Goal: Task Accomplishment & Management: Manage account settings

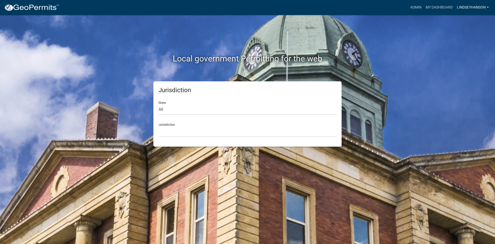
click at [466, 10] on link "Lindseyhanson" at bounding box center [473, 8] width 36 height 10
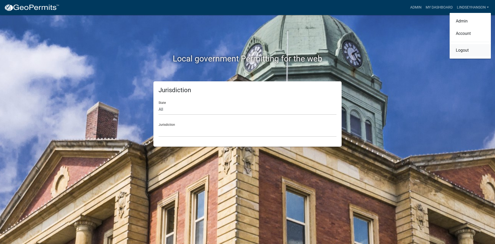
drag, startPoint x: 466, startPoint y: 48, endPoint x: 464, endPoint y: 51, distance: 3.3
click at [466, 49] on link "Logout" at bounding box center [470, 50] width 41 height 12
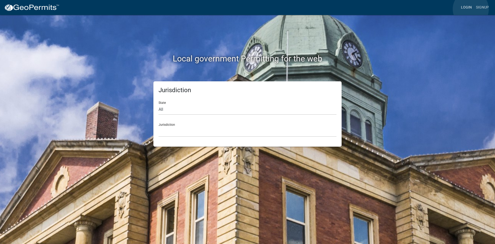
click at [471, 9] on link "Login" at bounding box center [466, 8] width 15 height 10
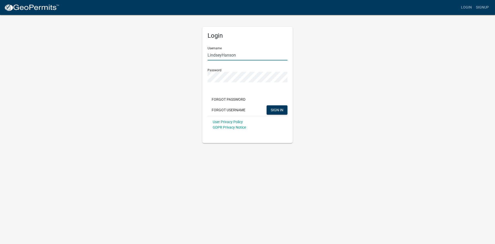
click at [257, 51] on input "LindseyHanson" at bounding box center [248, 55] width 80 height 11
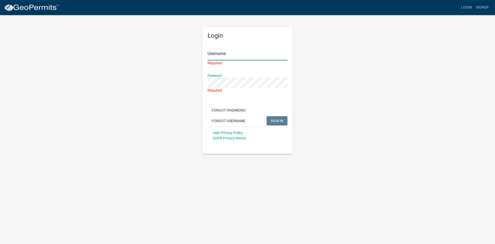
click at [226, 55] on input "Username" at bounding box center [248, 55] width 80 height 11
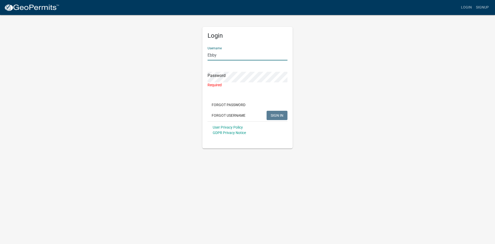
type input "Ebby"
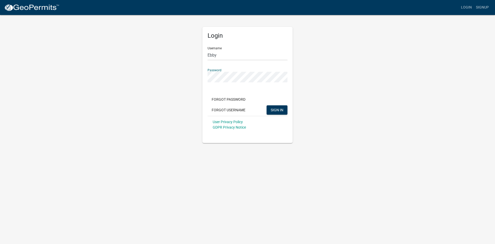
click at [381, 134] on div "Login Username Ebby Password Forgot Password Forgot Username SIGN IN User Priva…" at bounding box center [248, 78] width 294 height 128
click at [274, 112] on button "SIGN IN" at bounding box center [277, 109] width 21 height 9
